Goal: Contribute content

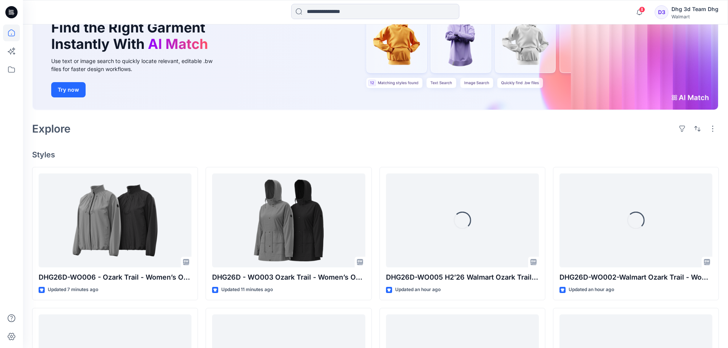
scroll to position [76, 0]
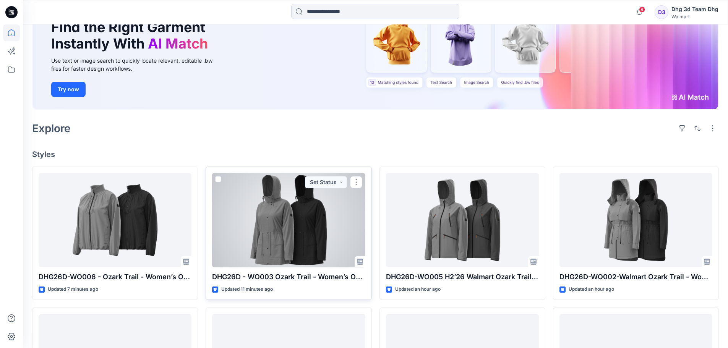
click at [307, 235] on div at bounding box center [288, 220] width 153 height 94
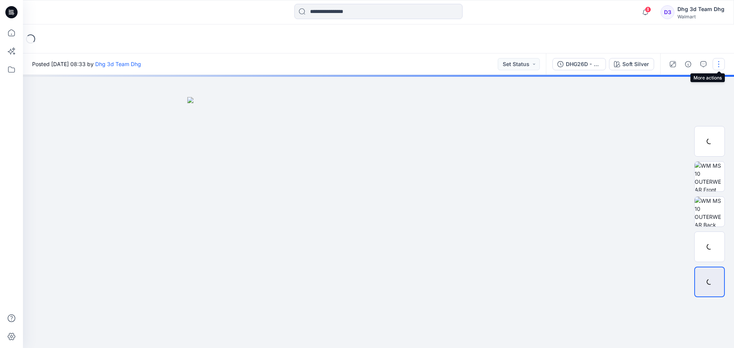
click at [720, 67] on button "button" at bounding box center [718, 64] width 12 height 12
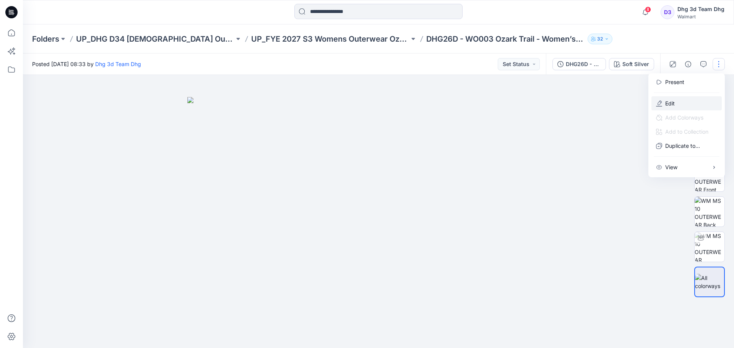
click at [681, 101] on button "Edit" at bounding box center [686, 103] width 70 height 14
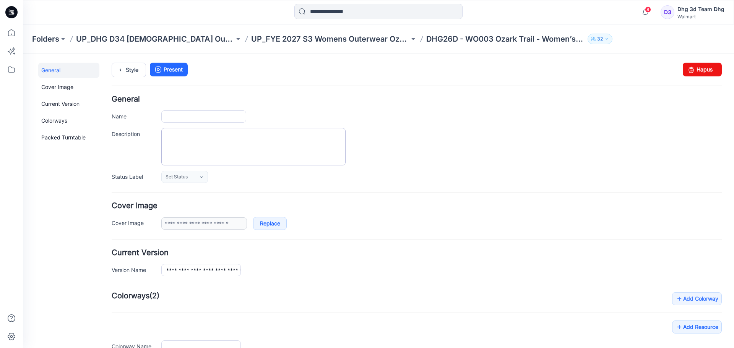
type input "**********"
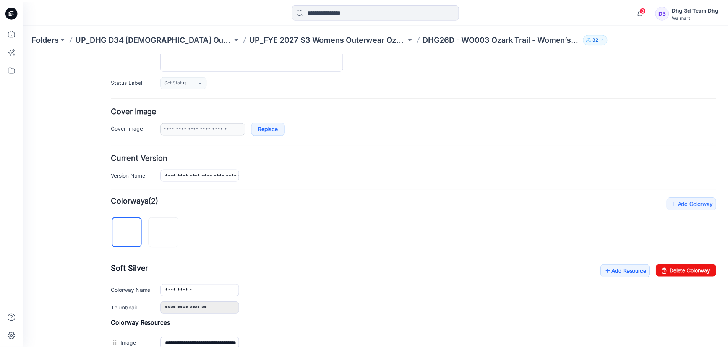
scroll to position [191, 0]
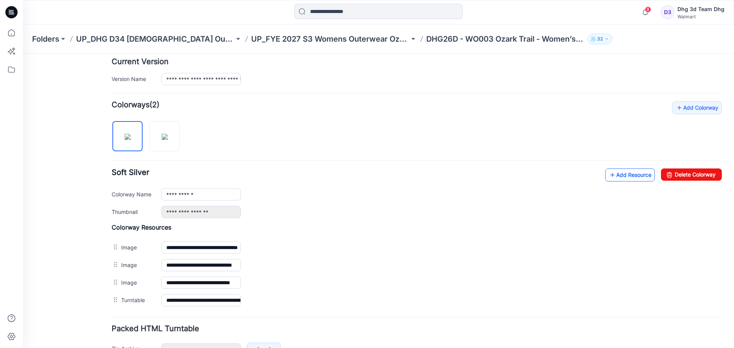
click at [608, 174] on icon at bounding box center [612, 175] width 8 height 12
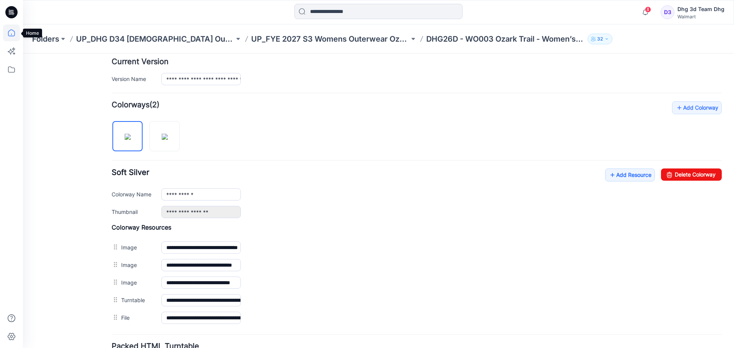
click at [13, 32] on icon at bounding box center [11, 32] width 17 height 17
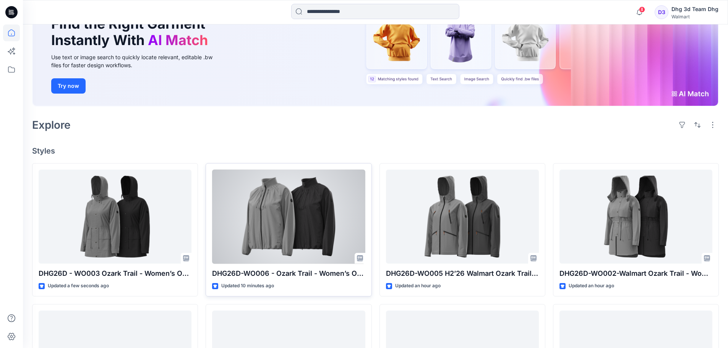
scroll to position [191, 0]
